Goal: Task Accomplishment & Management: Use online tool/utility

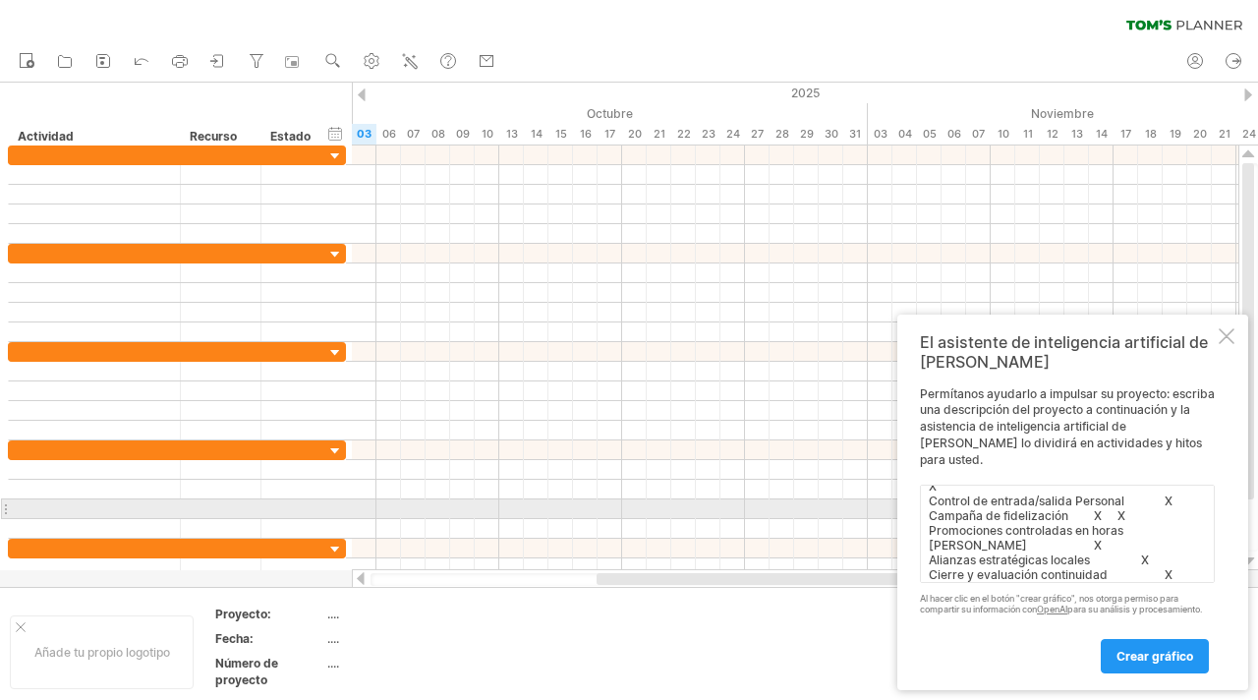
type textarea "Tarea Octubre Noviembre Diciembre Agenda 2.0 X Protocolos Básicos X Reuniones d…"
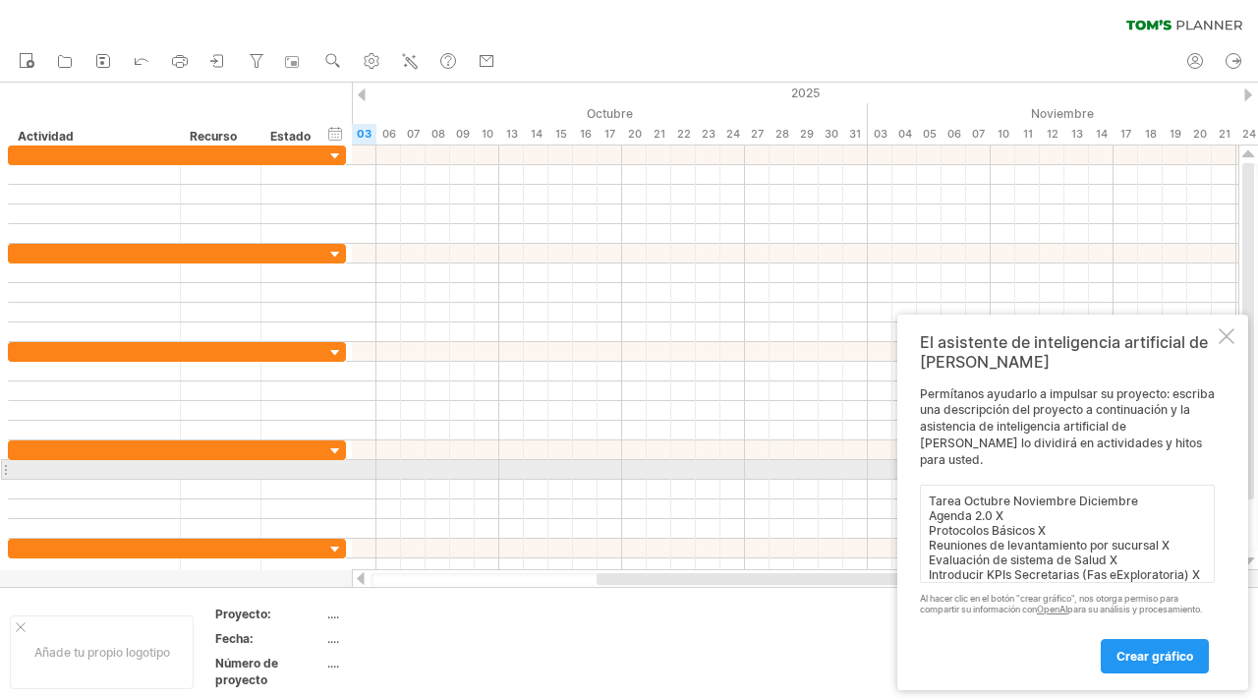
drag, startPoint x: 1148, startPoint y: 560, endPoint x: 911, endPoint y: 463, distance: 256.0
click at [911, 463] on div "El asistente de inteligencia artificial de [PERSON_NAME] ayudarlo a impulsar su…" at bounding box center [1072, 501] width 351 height 375
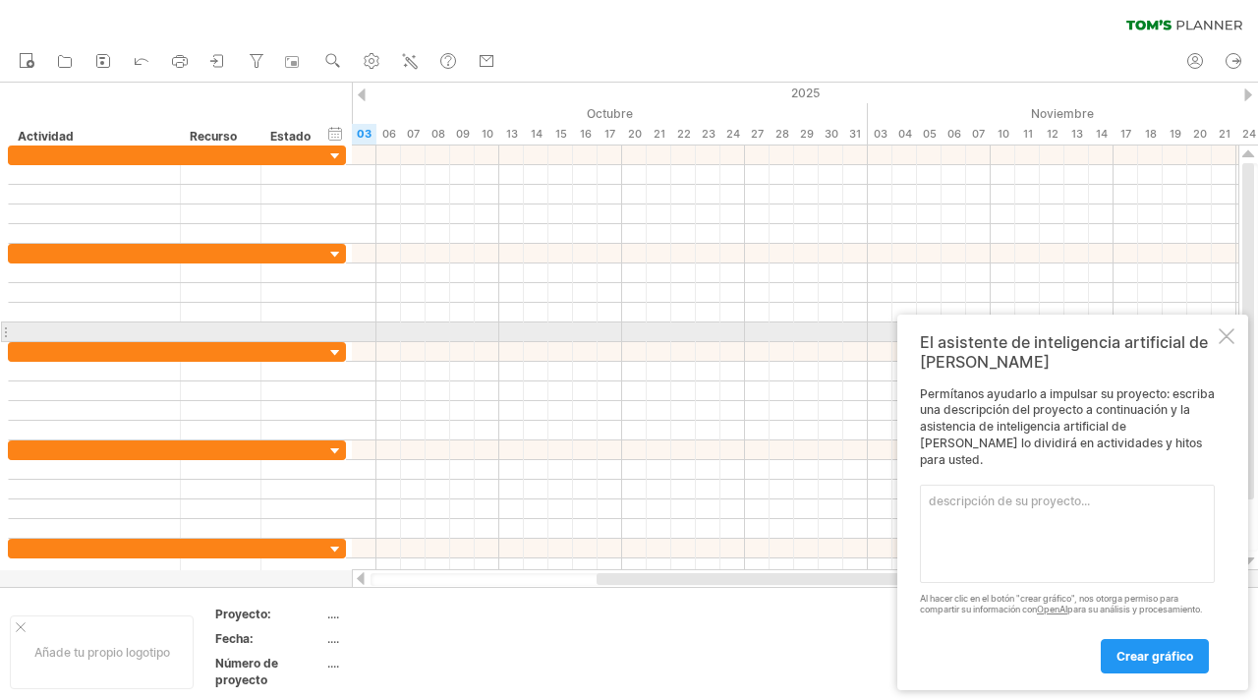
click at [1231, 337] on div at bounding box center [1227, 336] width 16 height 16
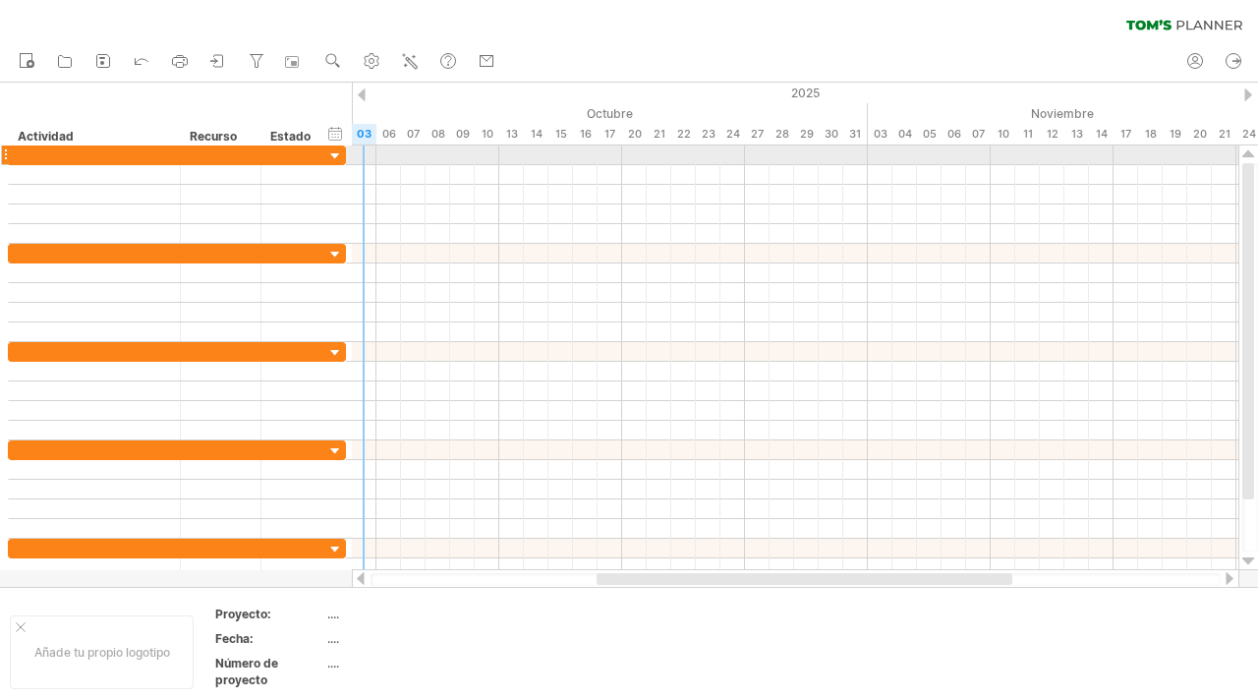
click at [335, 155] on div at bounding box center [335, 156] width 19 height 19
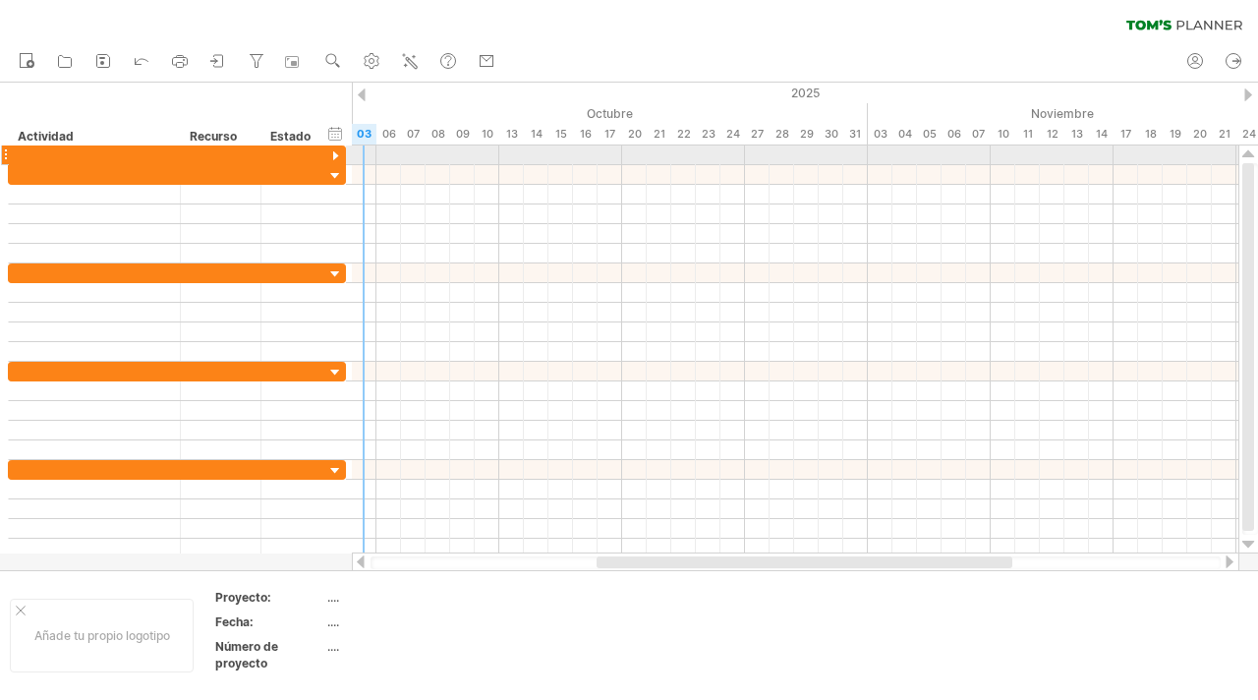
click at [335, 155] on div at bounding box center [335, 156] width 19 height 19
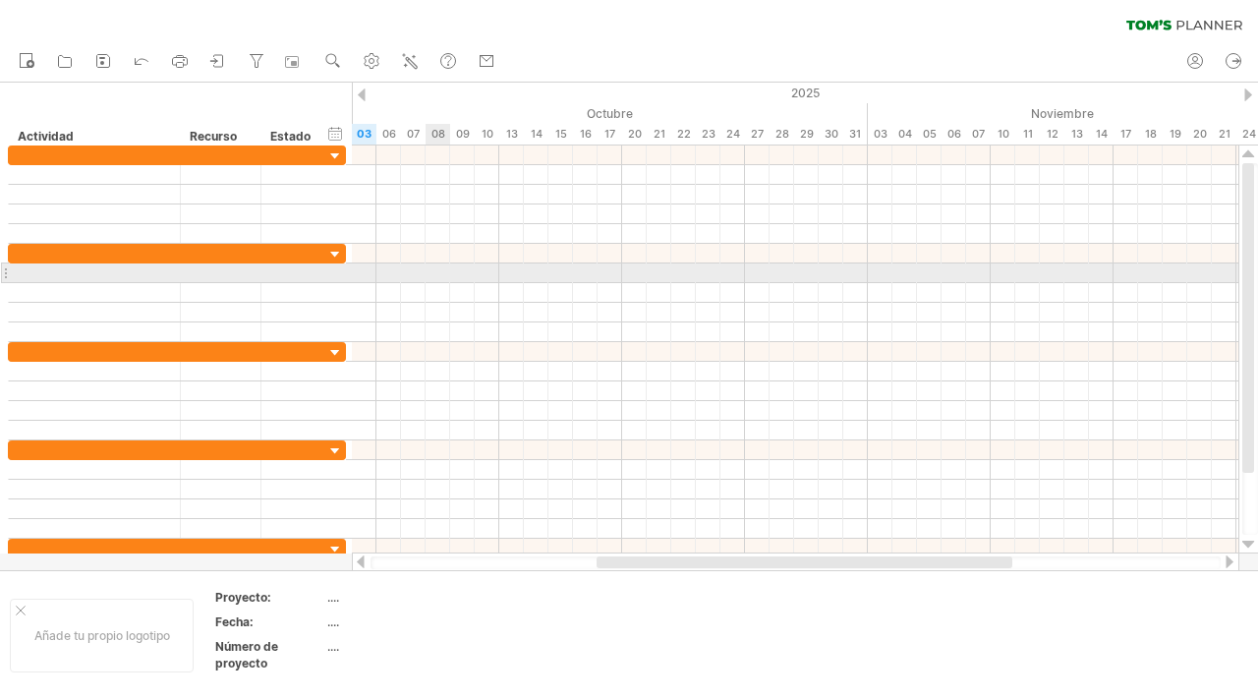
click at [445, 264] on div at bounding box center [795, 273] width 886 height 20
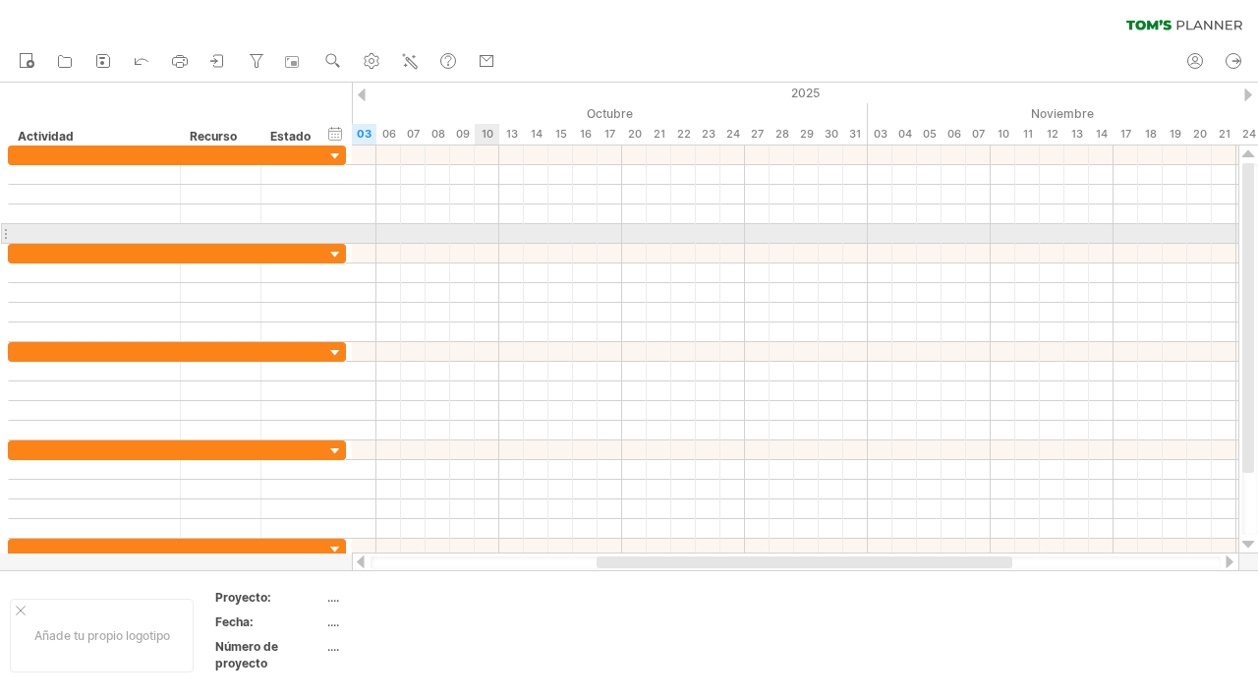
click at [492, 230] on div at bounding box center [795, 234] width 886 height 20
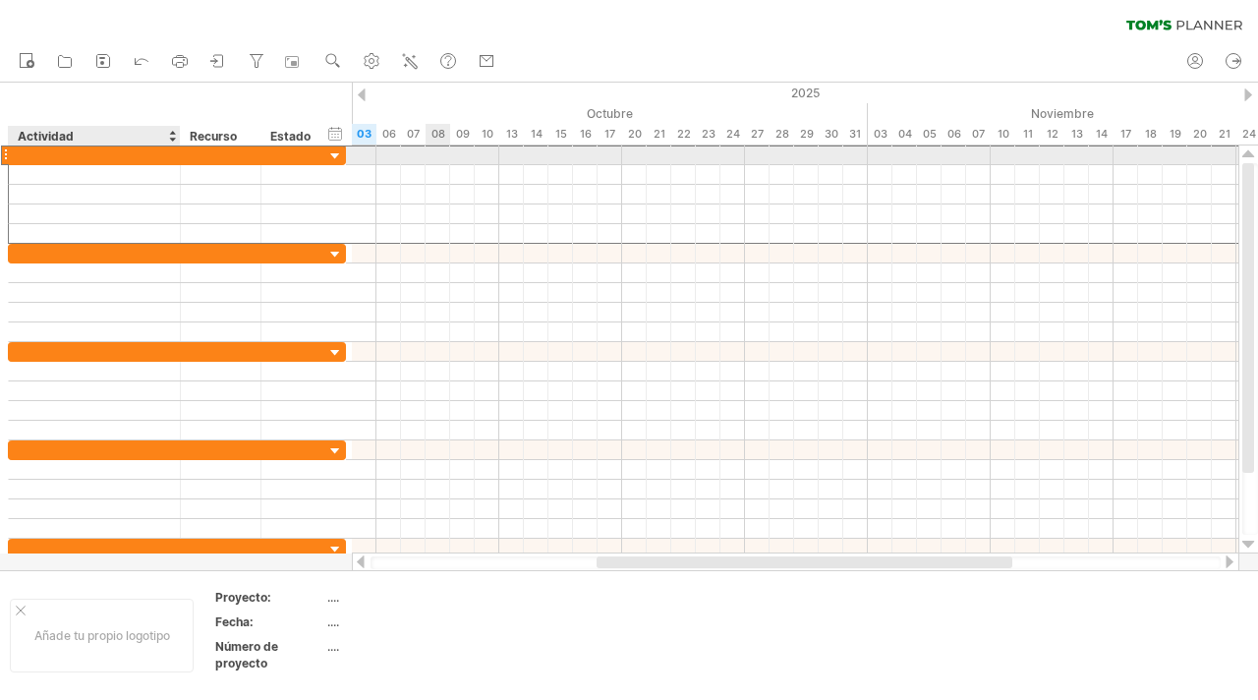
click at [136, 151] on div at bounding box center [94, 154] width 151 height 19
click at [43, 154] on div at bounding box center [94, 154] width 151 height 19
paste input "**********"
type input "**********"
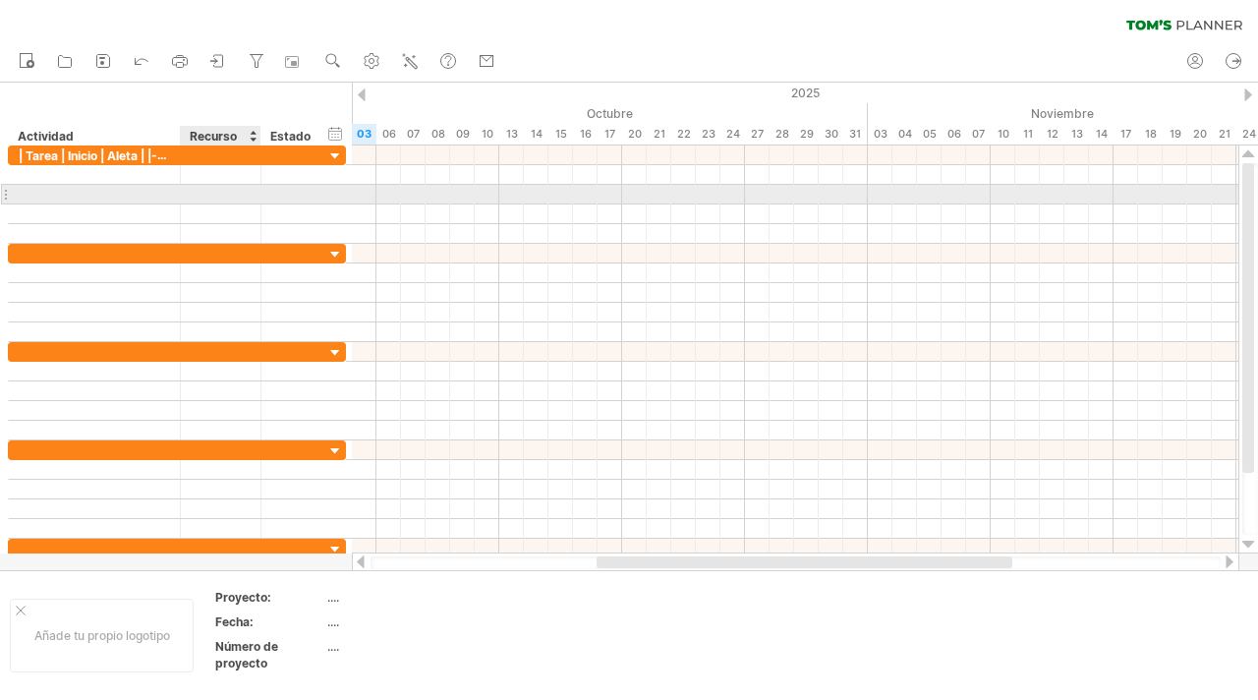
click at [224, 199] on div at bounding box center [221, 194] width 60 height 19
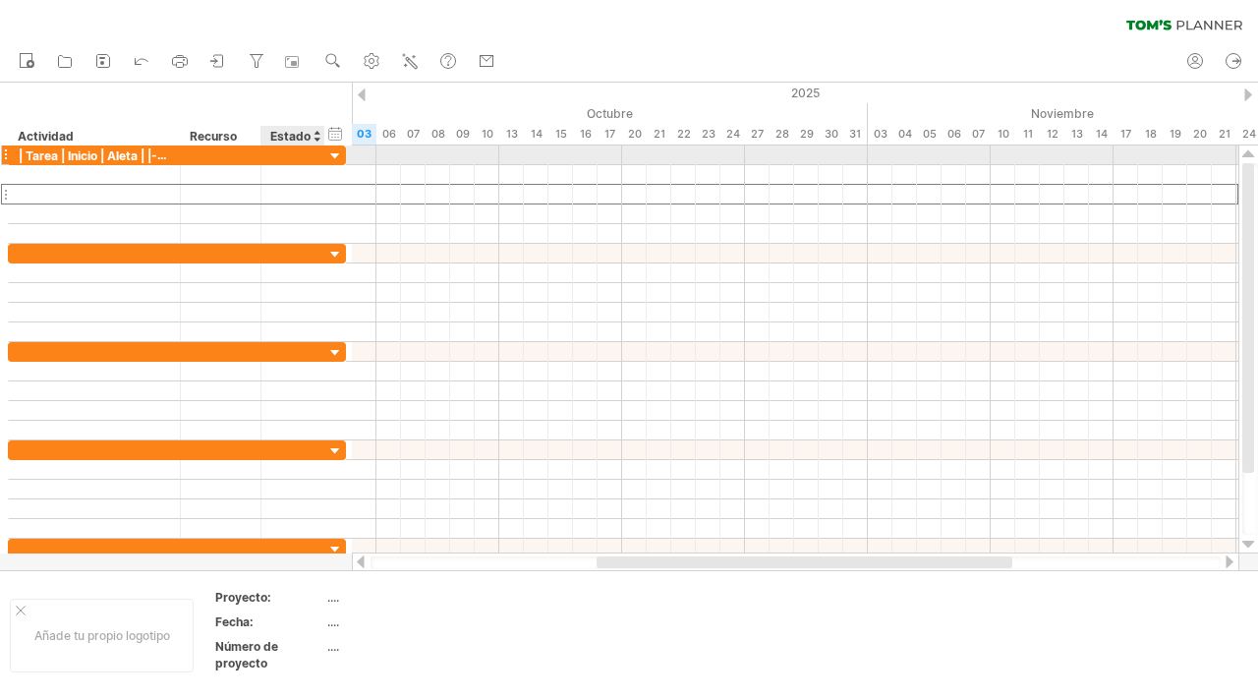
click at [332, 160] on div at bounding box center [335, 156] width 19 height 19
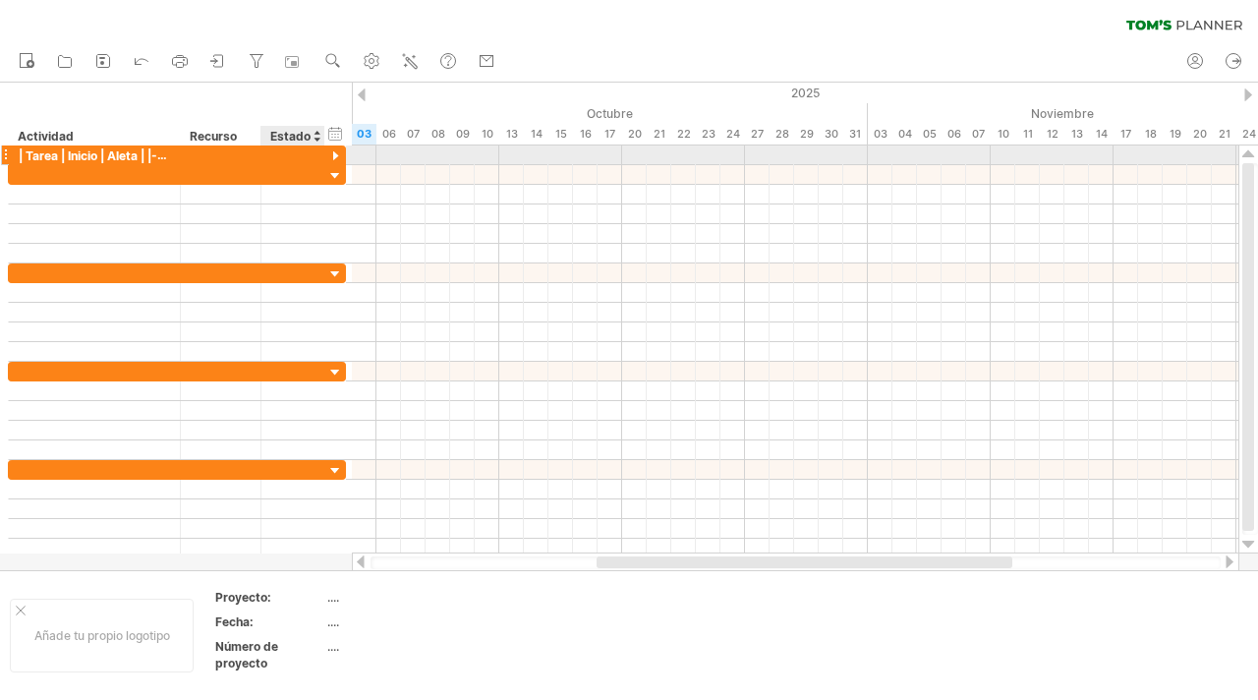
click at [332, 160] on div at bounding box center [335, 156] width 19 height 19
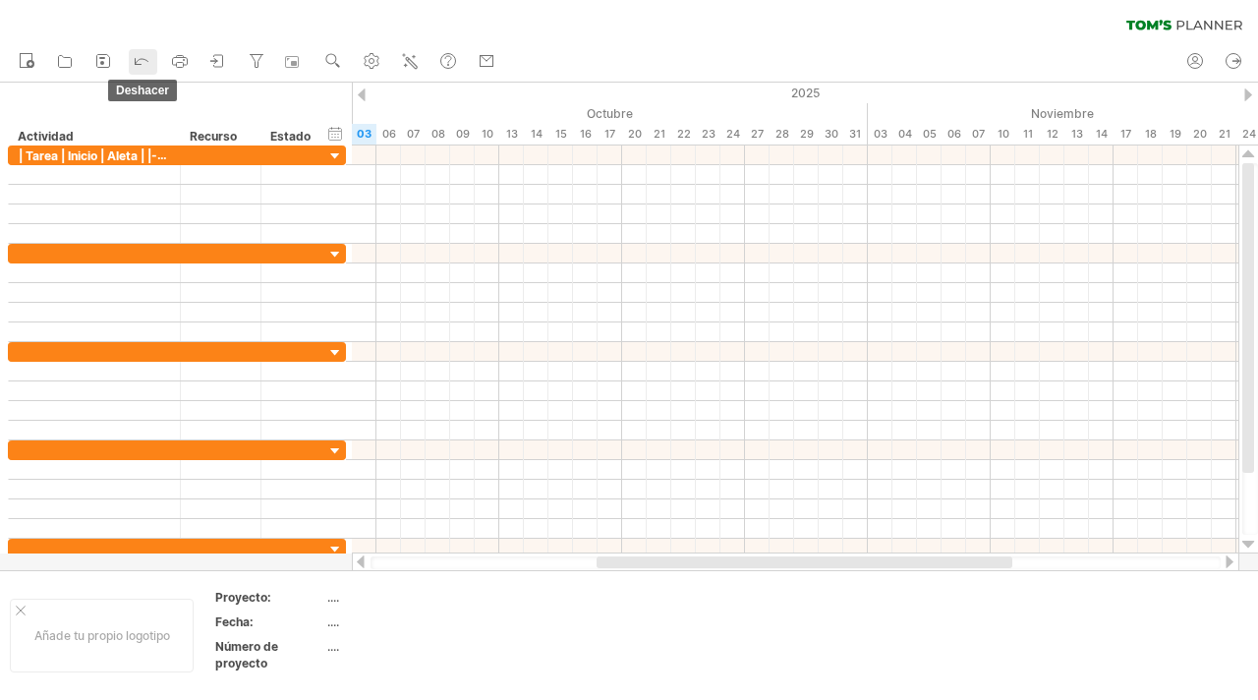
click at [136, 70] on div at bounding box center [142, 62] width 20 height 20
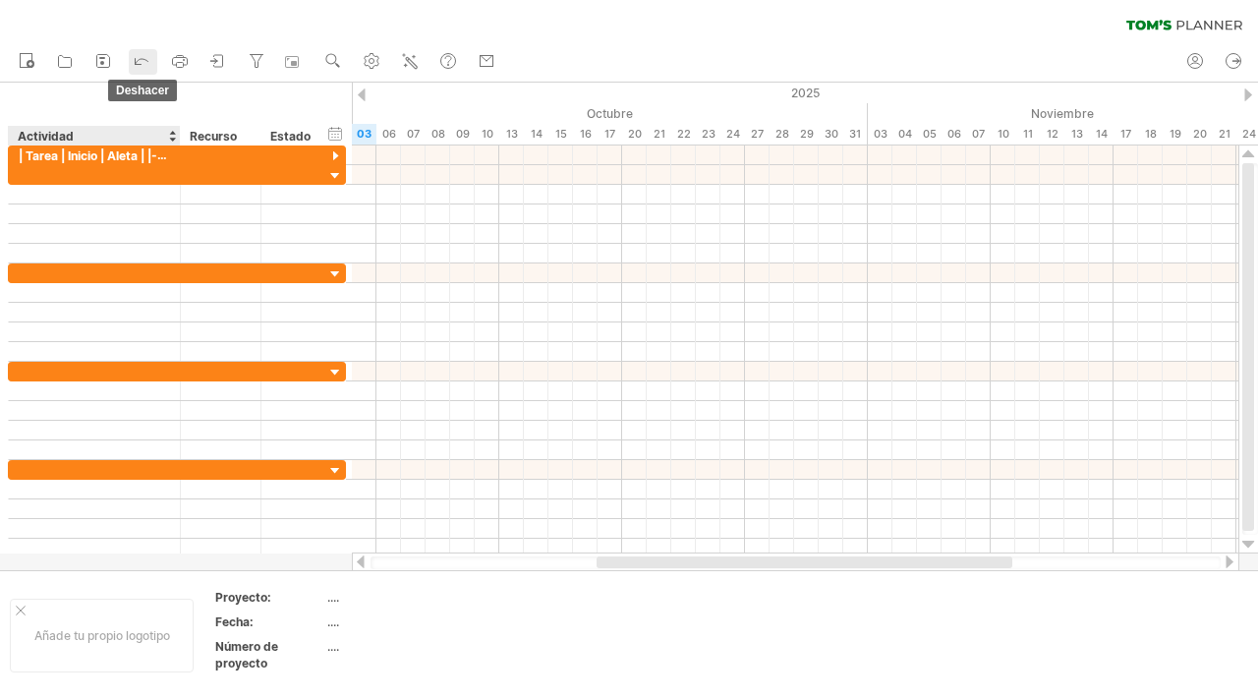
click at [136, 70] on div at bounding box center [142, 62] width 20 height 20
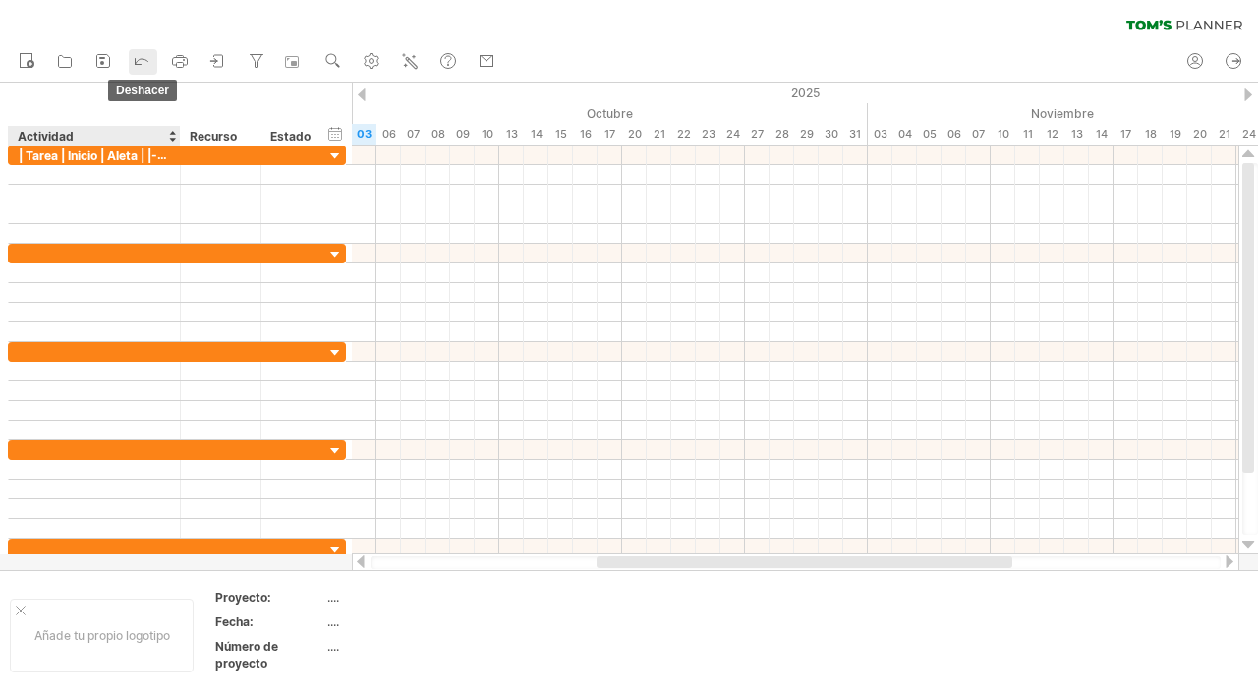
click at [136, 70] on div at bounding box center [142, 62] width 20 height 20
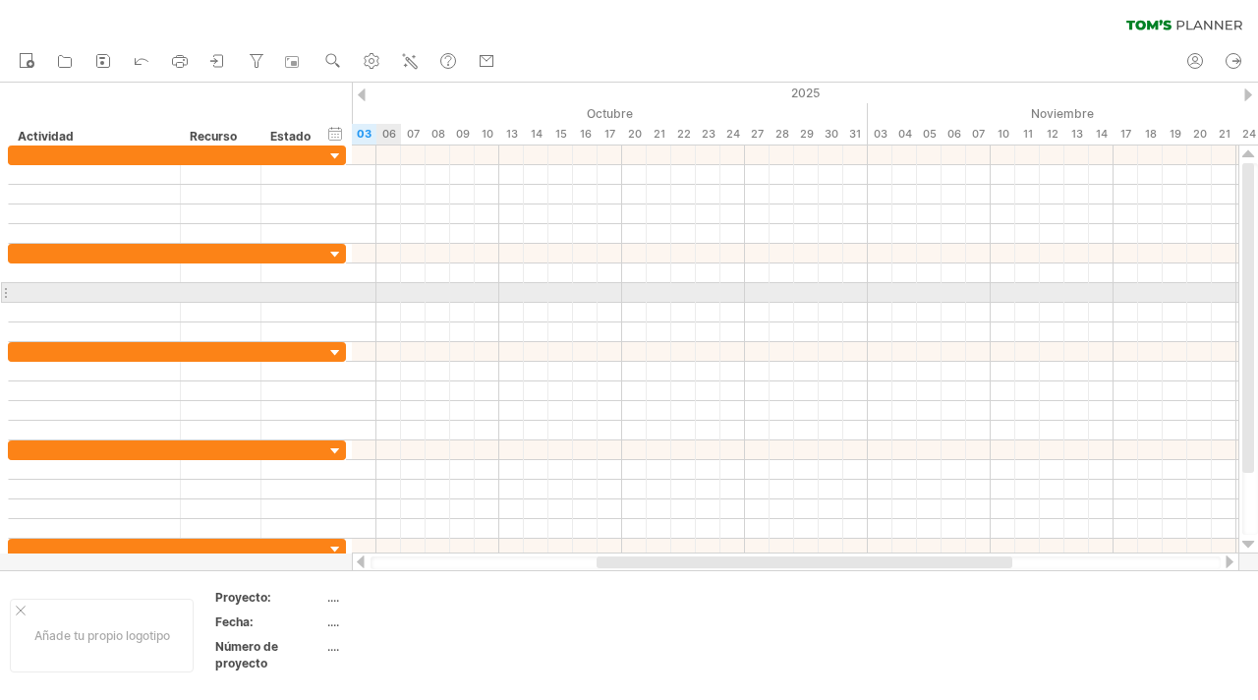
click at [400, 294] on div at bounding box center [795, 293] width 886 height 20
